Goal: Task Accomplishment & Management: Use online tool/utility

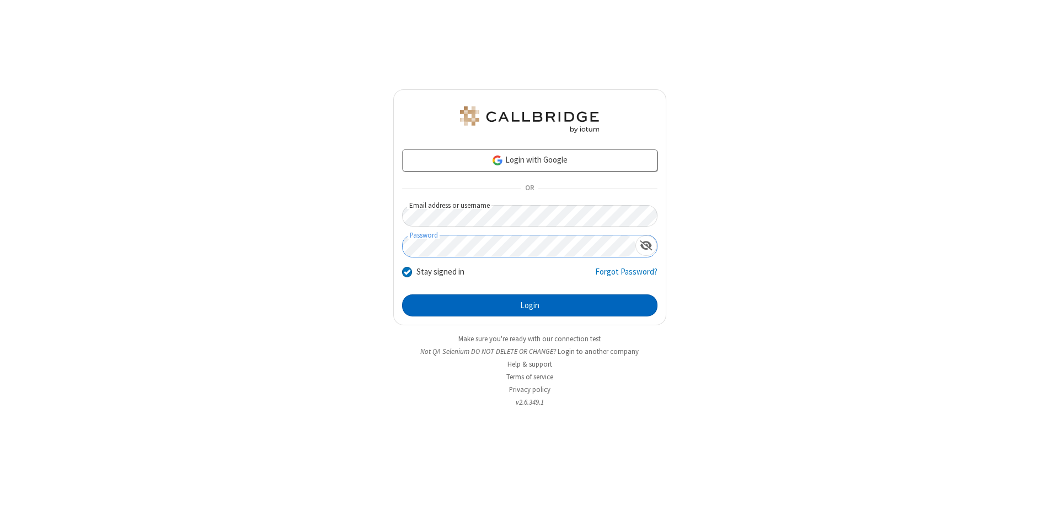
click at [530, 306] on button "Login" at bounding box center [529, 306] width 255 height 22
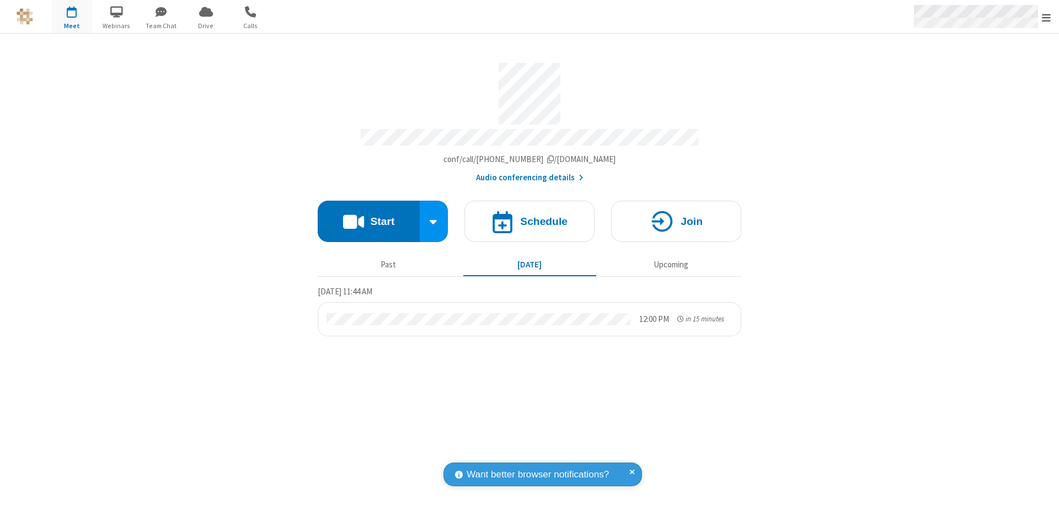
click at [1047, 17] on span "Open menu" at bounding box center [1046, 17] width 9 height 11
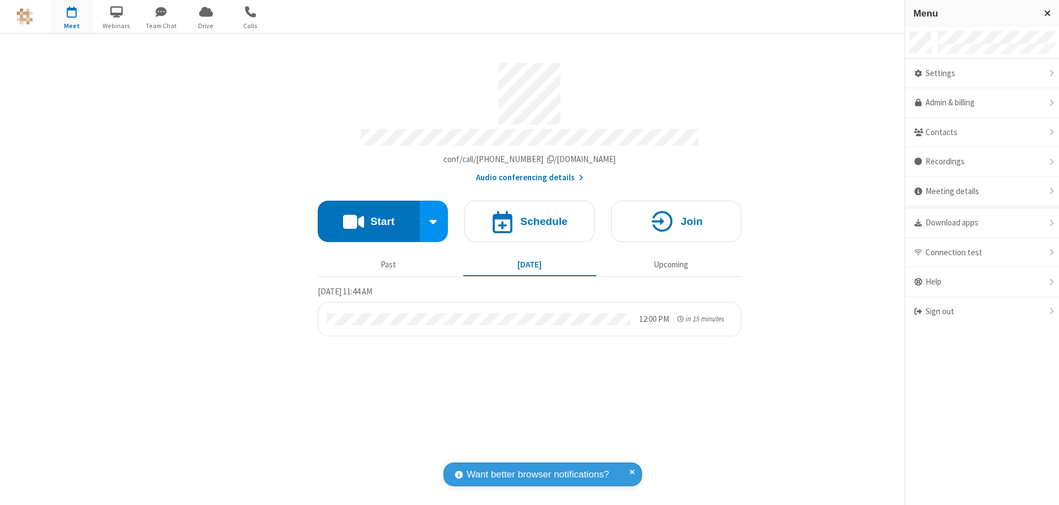
click at [206, 25] on span "Drive" at bounding box center [205, 26] width 41 height 10
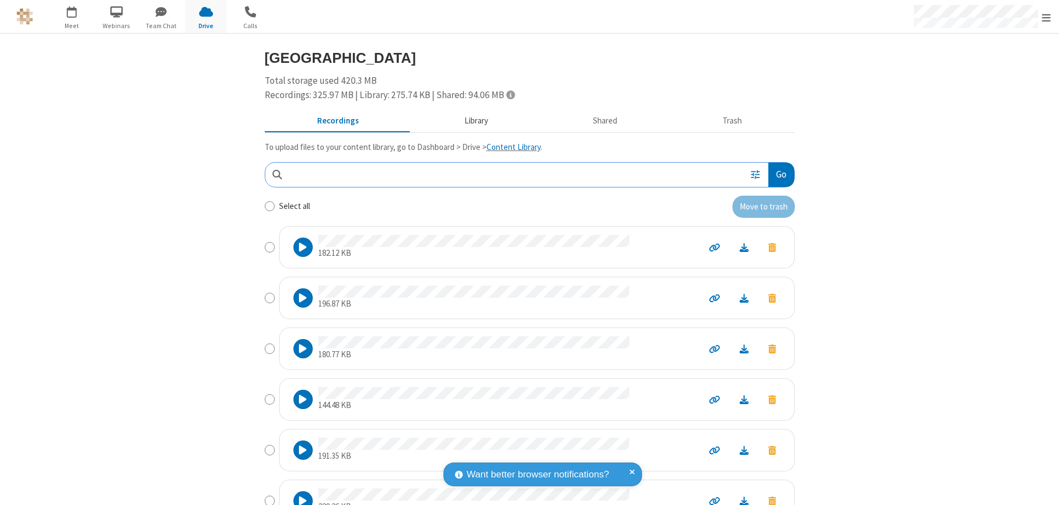
click at [471, 121] on button "Library" at bounding box center [476, 121] width 129 height 21
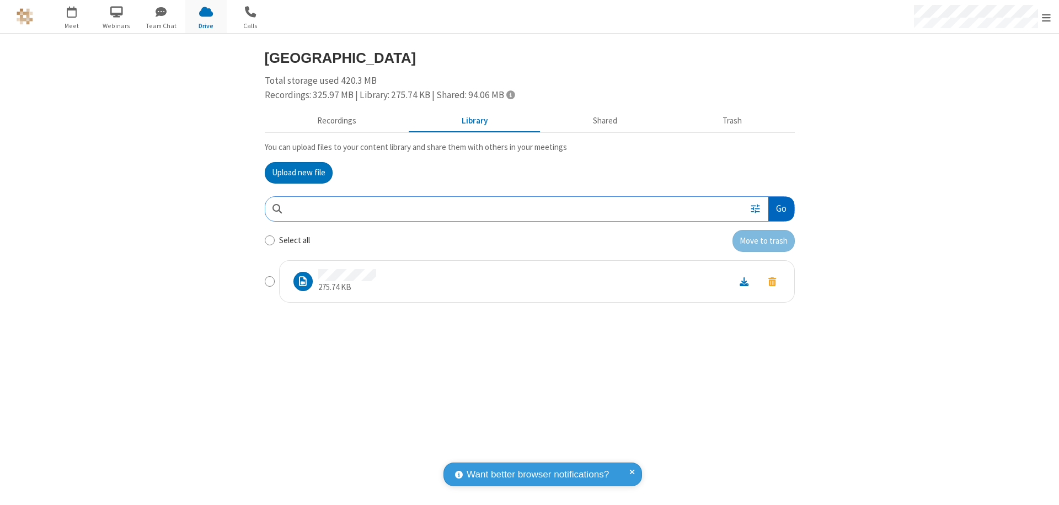
click at [781, 209] on button "Go" at bounding box center [780, 209] width 25 height 25
click at [298, 173] on button "Upload new file" at bounding box center [299, 173] width 68 height 22
